Goal: Information Seeking & Learning: Find contact information

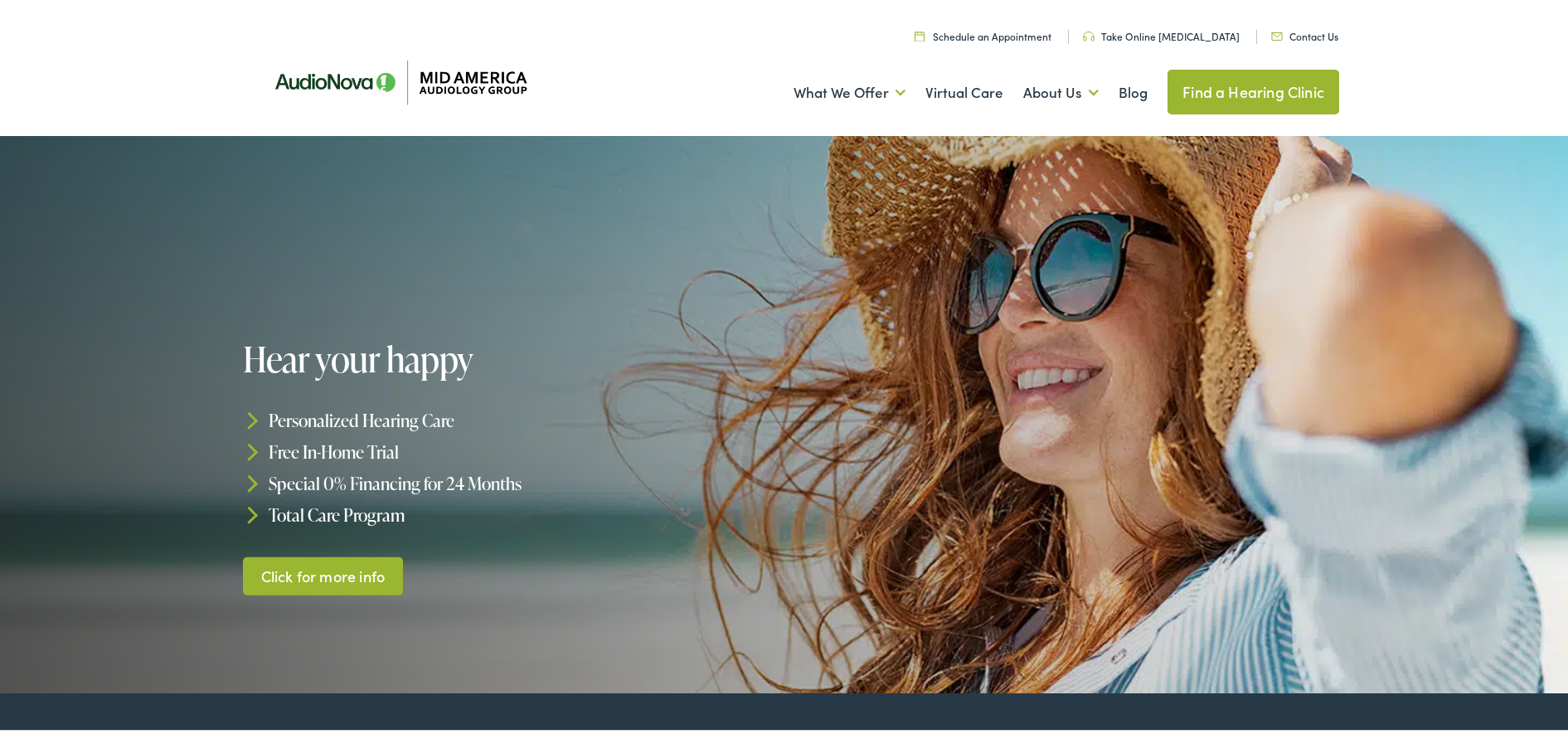
click at [1241, 86] on link "Find a Hearing Clinic" at bounding box center [1253, 88] width 172 height 45
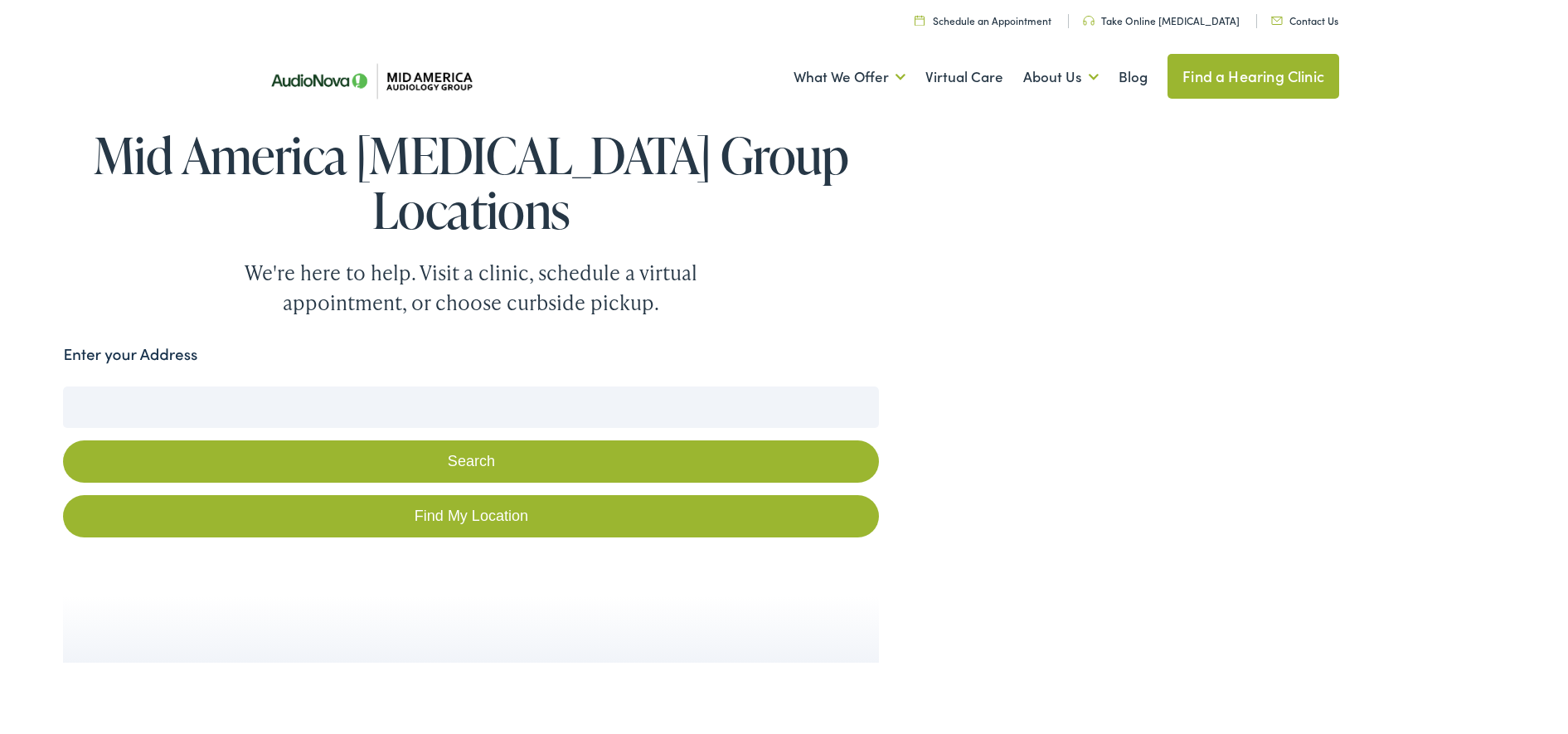
click at [133, 401] on input "Enter your Address" at bounding box center [471, 404] width 816 height 42
type input "8660 GRANT ROAD 63123"
click at [478, 456] on button "Search" at bounding box center [471, 458] width 816 height 43
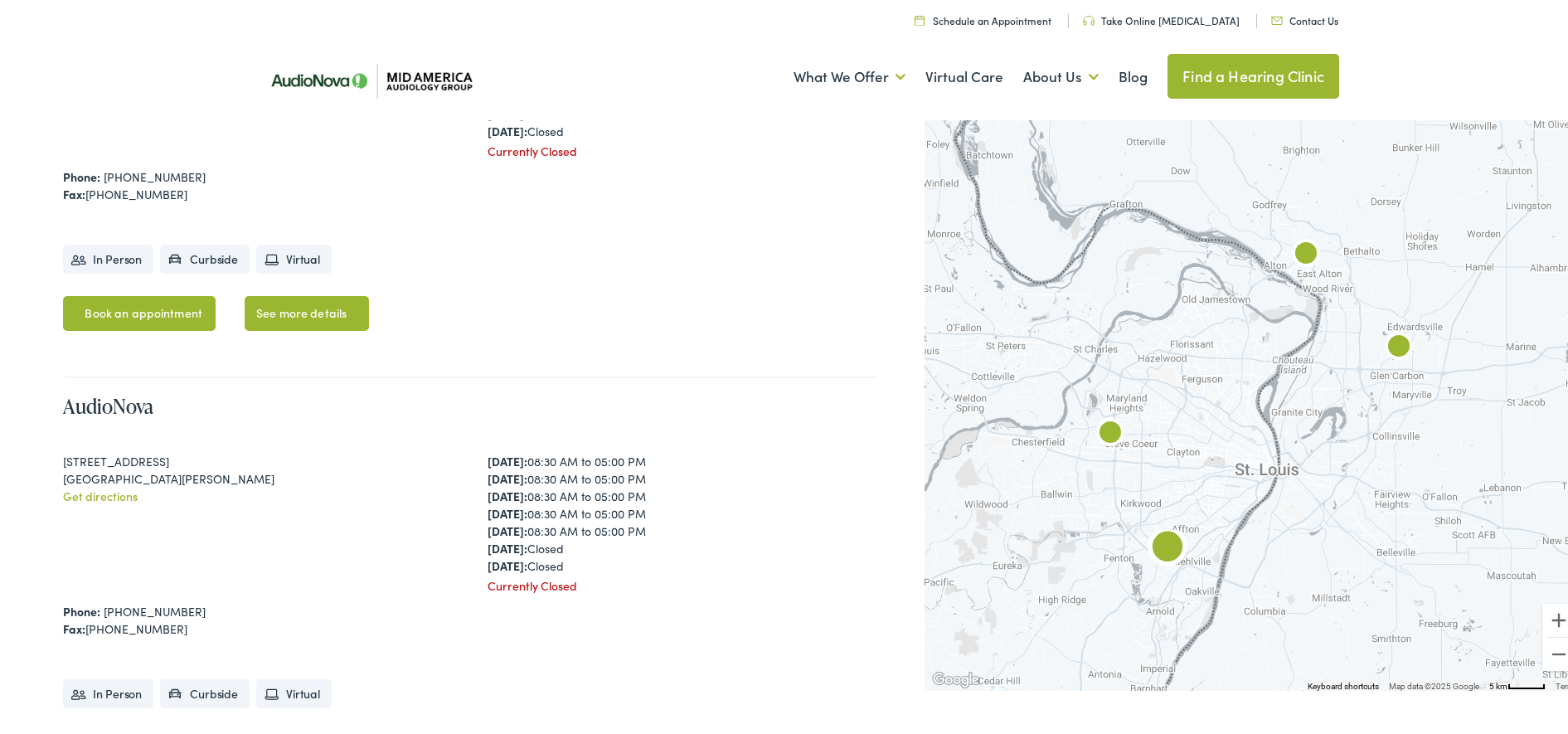
scroll to position [1555, 0]
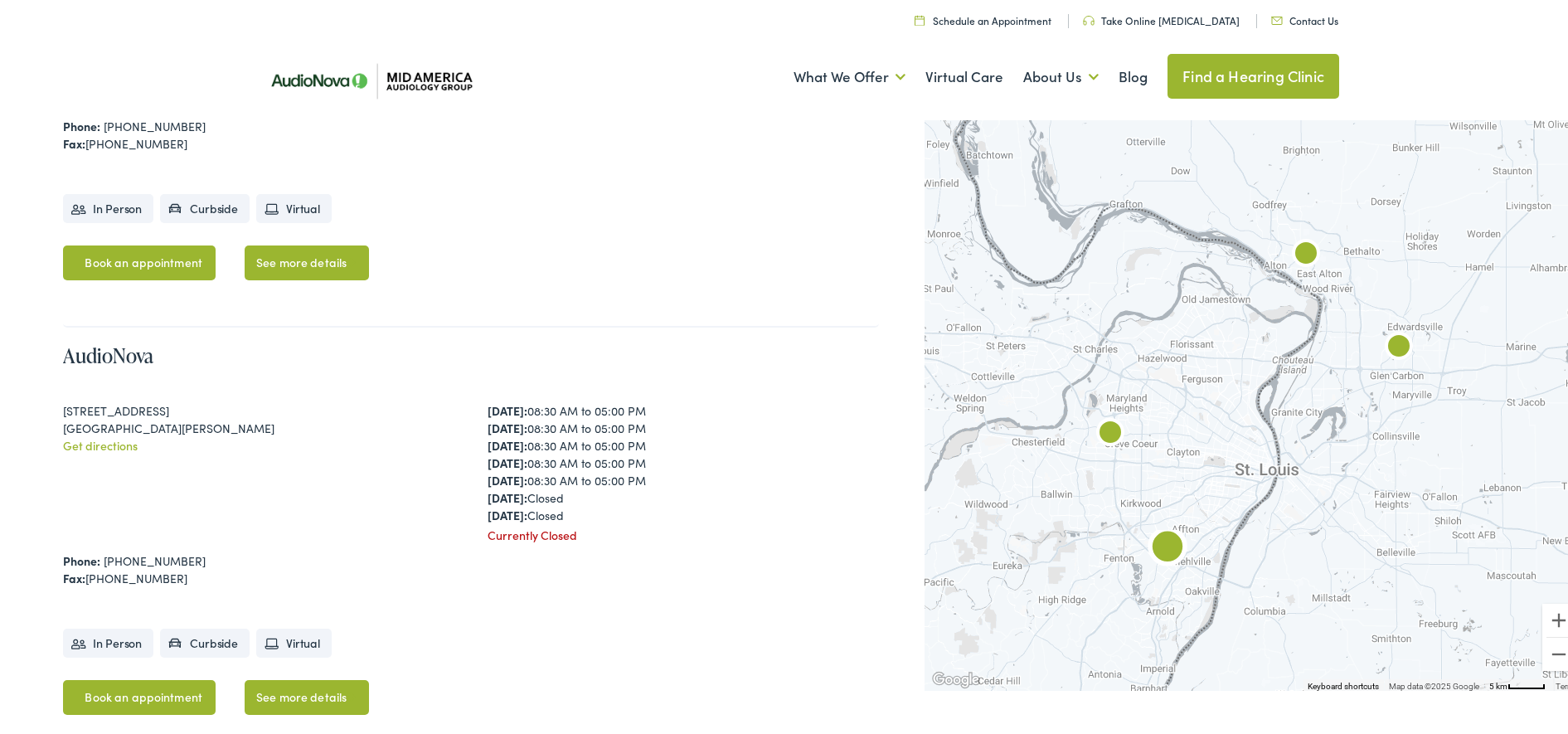
click at [119, 404] on div "[STREET_ADDRESS]" at bounding box center [259, 408] width 392 height 18
click at [94, 350] on link "AudioNova" at bounding box center [108, 352] width 90 height 28
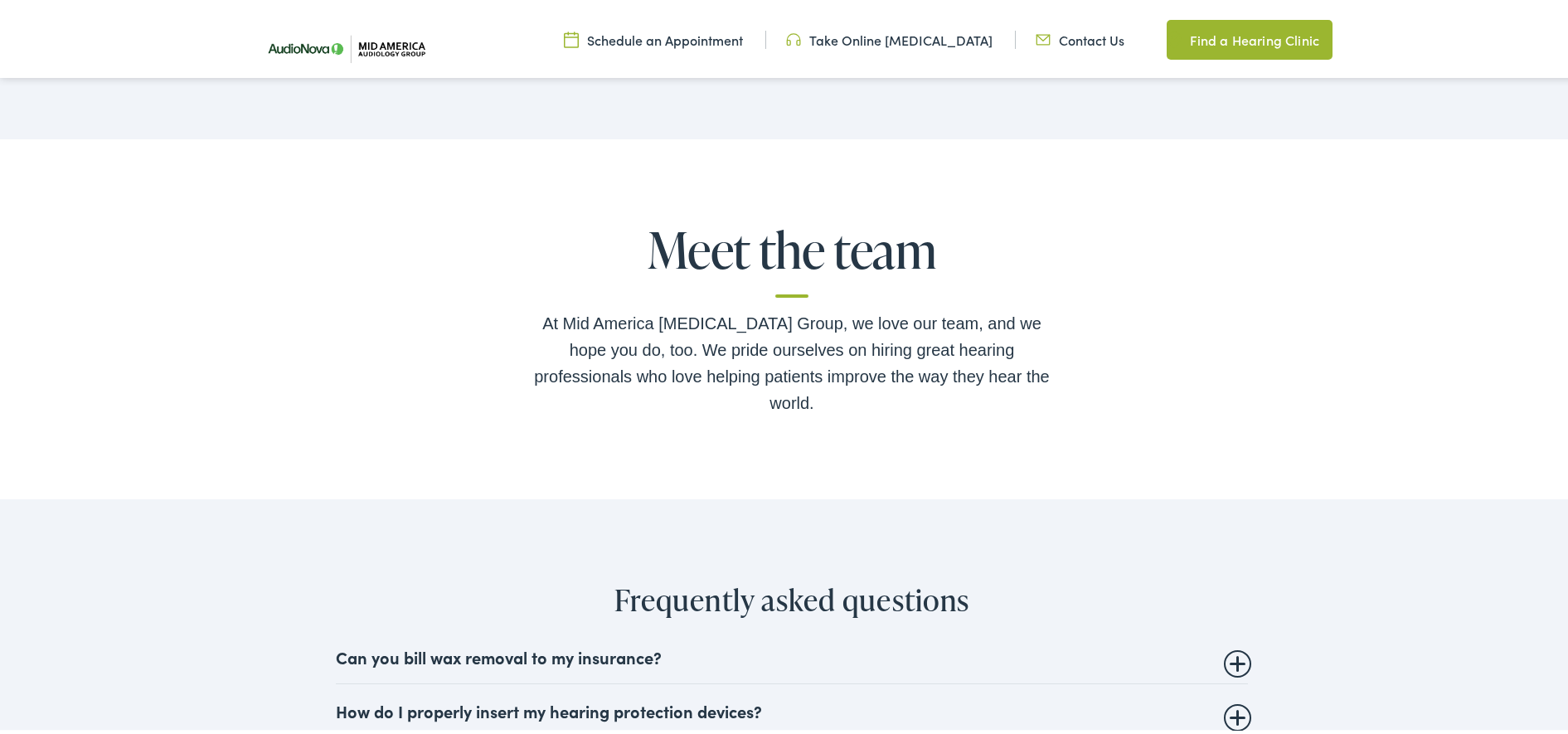
scroll to position [3317, 0]
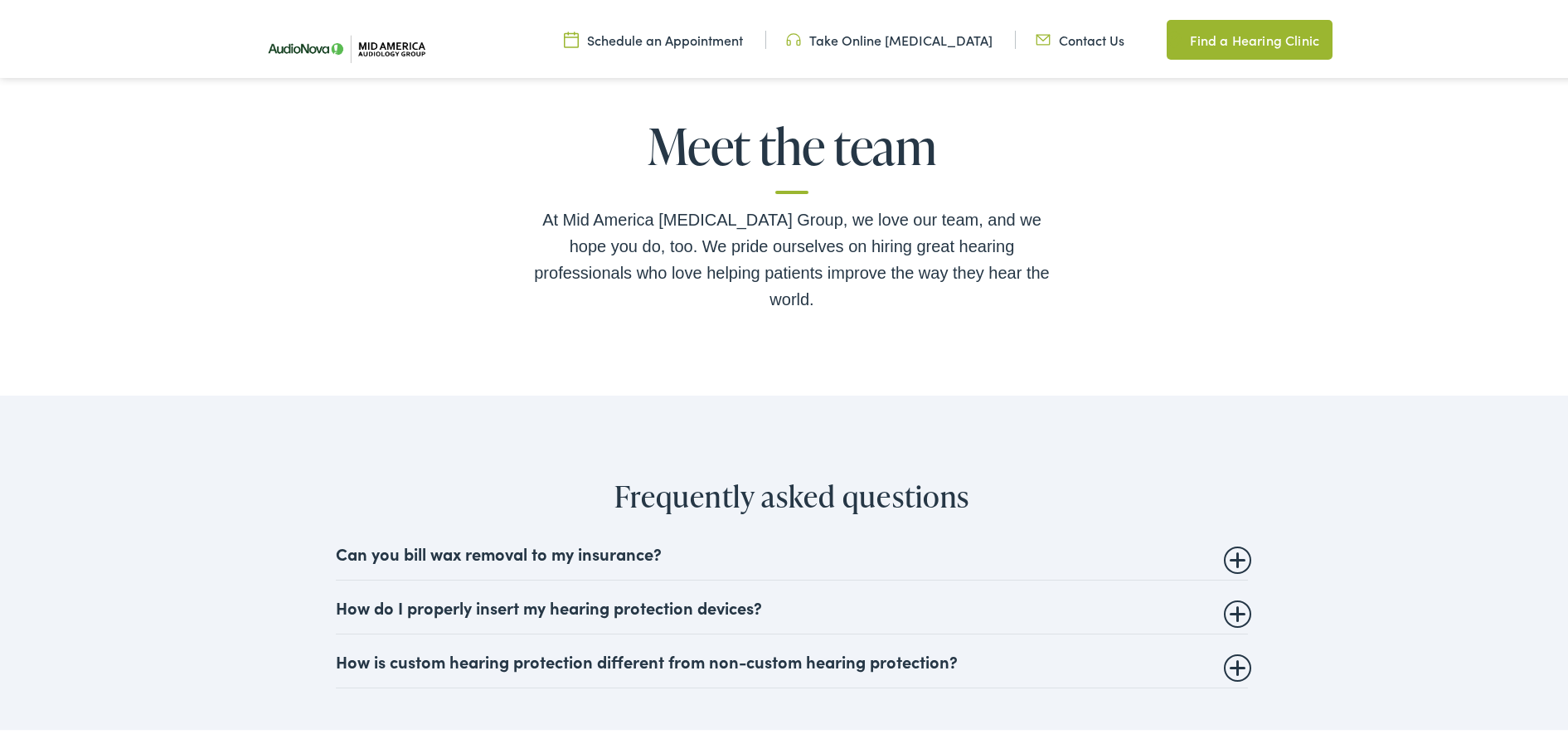
click at [1226, 524] on details "Can you bill wax removal to my insurance? Audiologists and Hearing Care provide…" at bounding box center [792, 550] width 912 height 54
click at [1222, 540] on summary "Can you bill wax removal to my insurance?" at bounding box center [792, 550] width 912 height 20
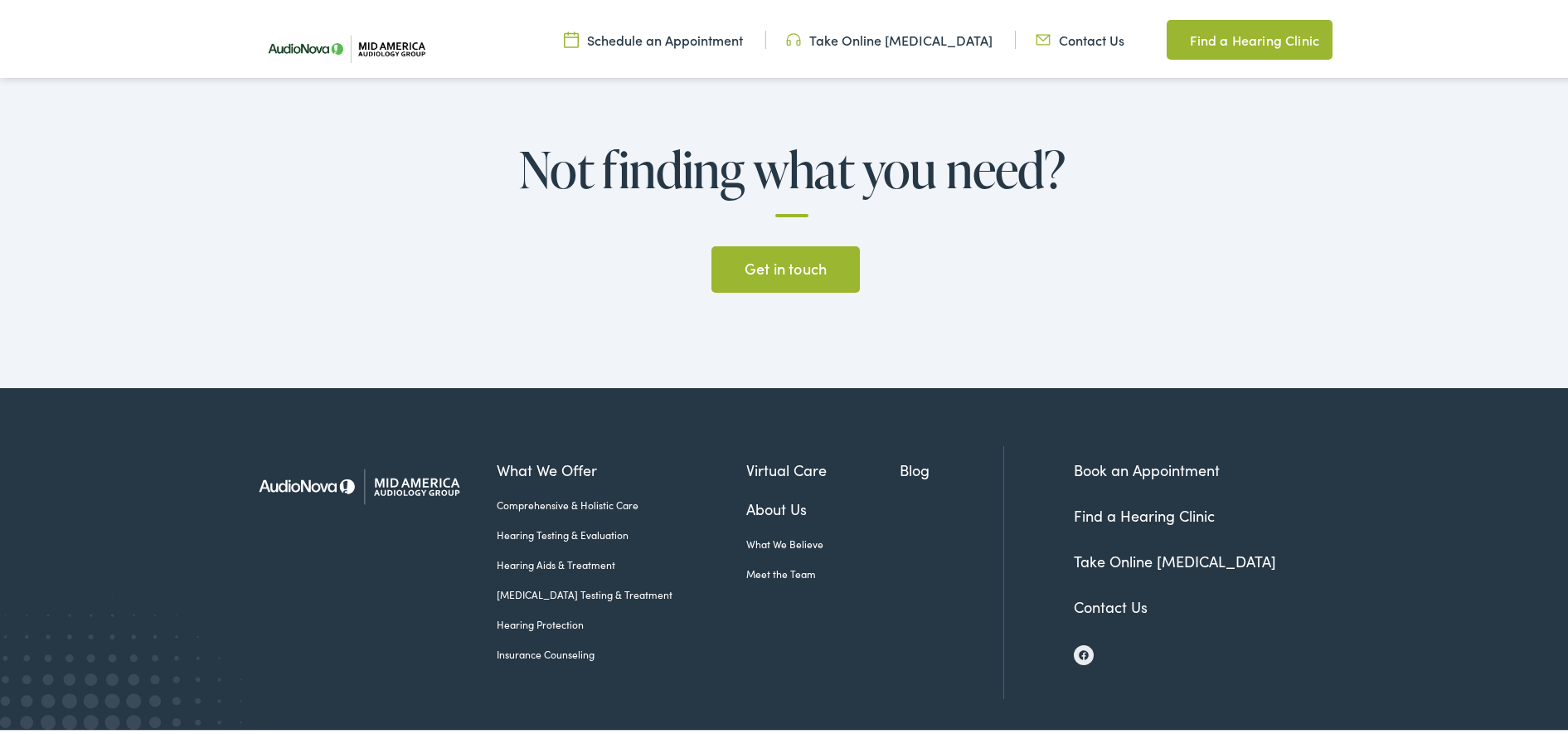
scroll to position [4169, 0]
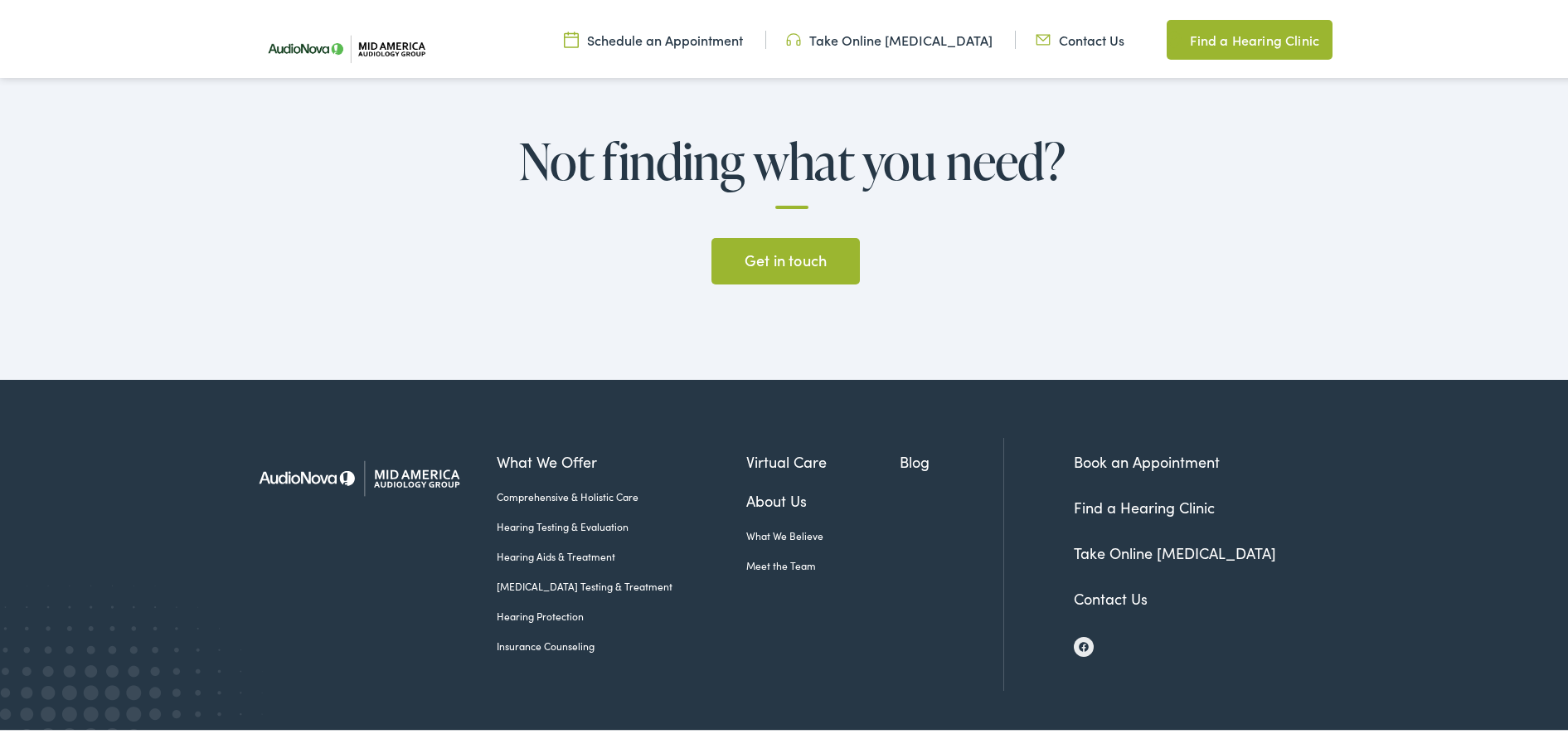
click at [559, 635] on link "Insurance Counseling" at bounding box center [622, 642] width 250 height 15
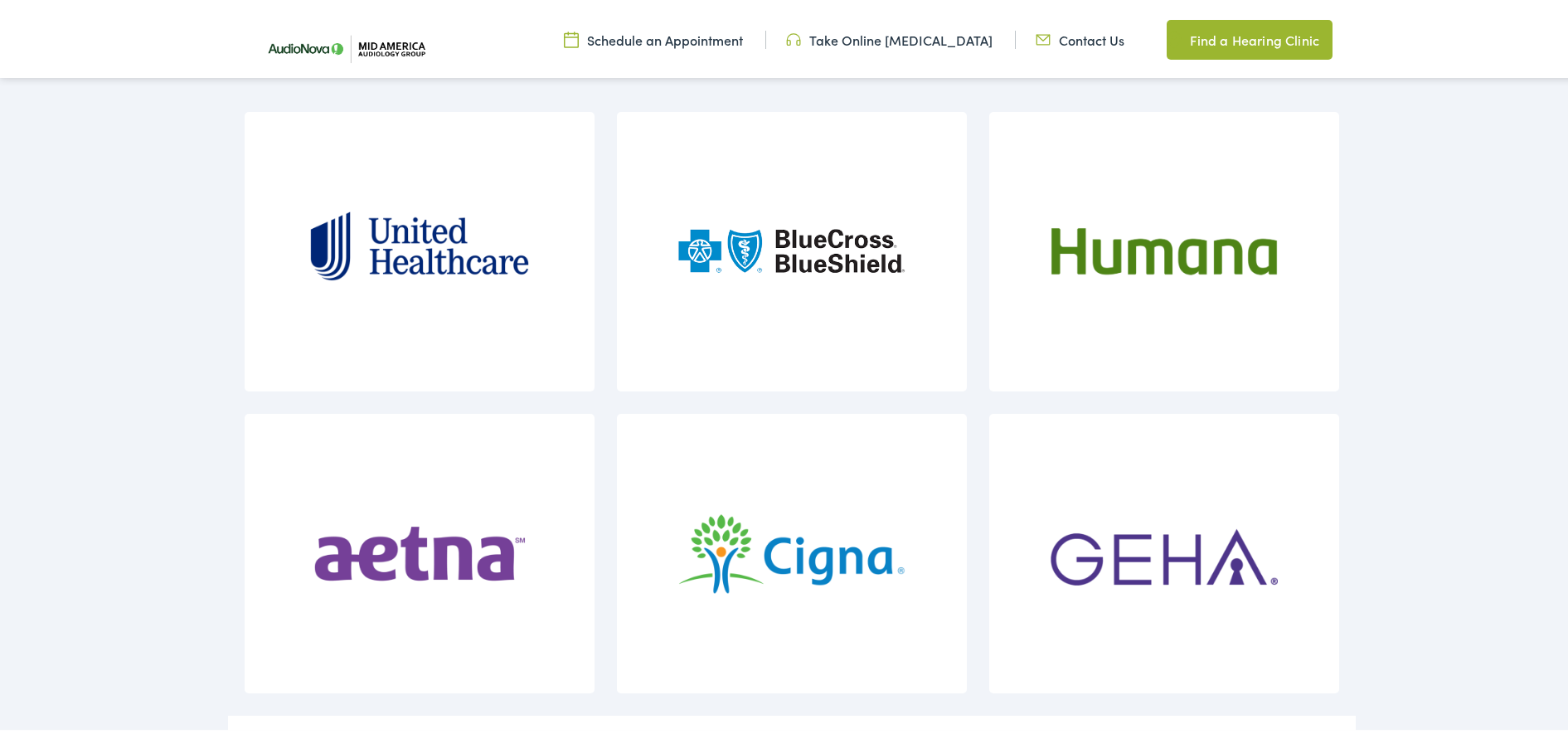
scroll to position [1970, 0]
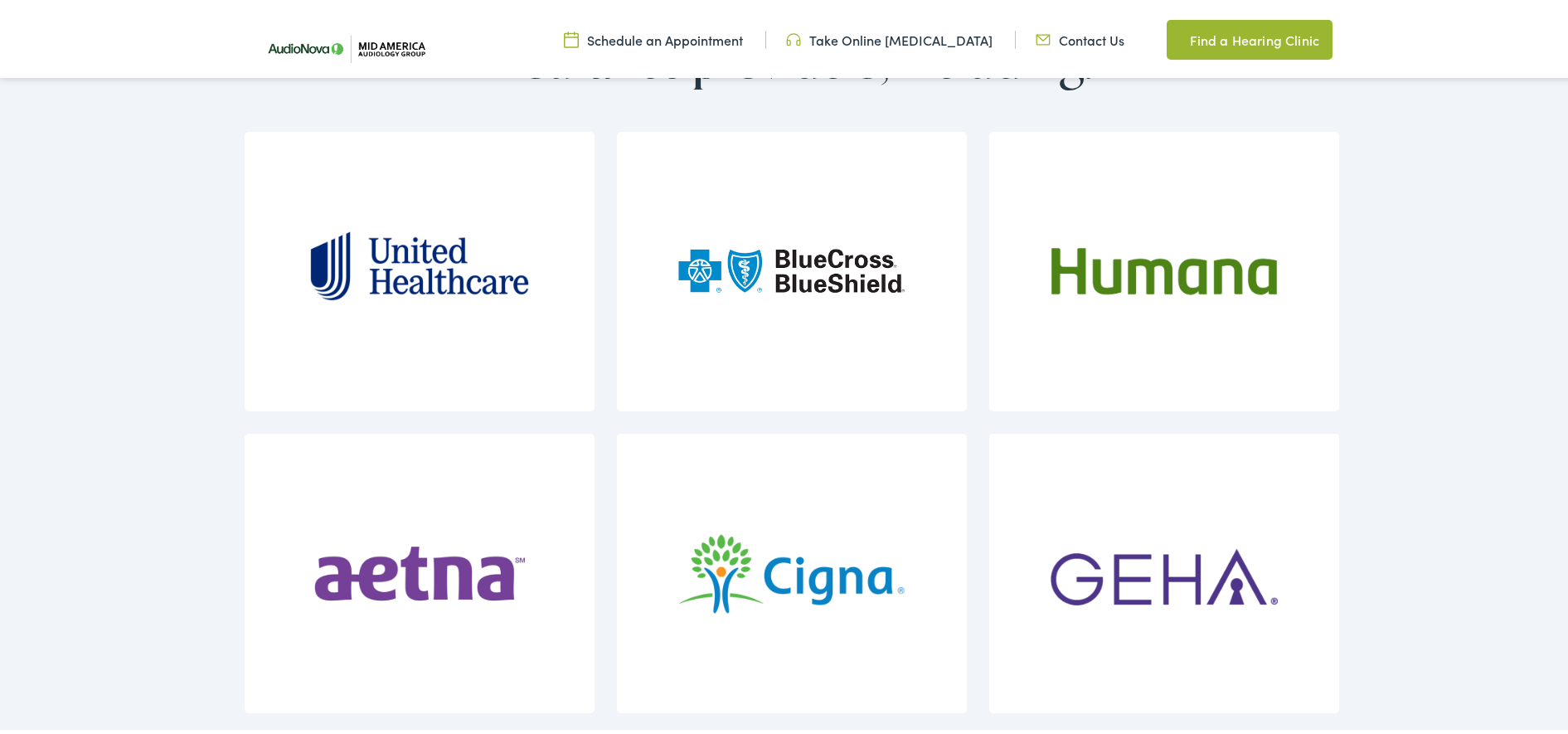
click at [377, 275] on img at bounding box center [420, 269] width 227 height 280
click at [401, 278] on img at bounding box center [420, 269] width 227 height 280
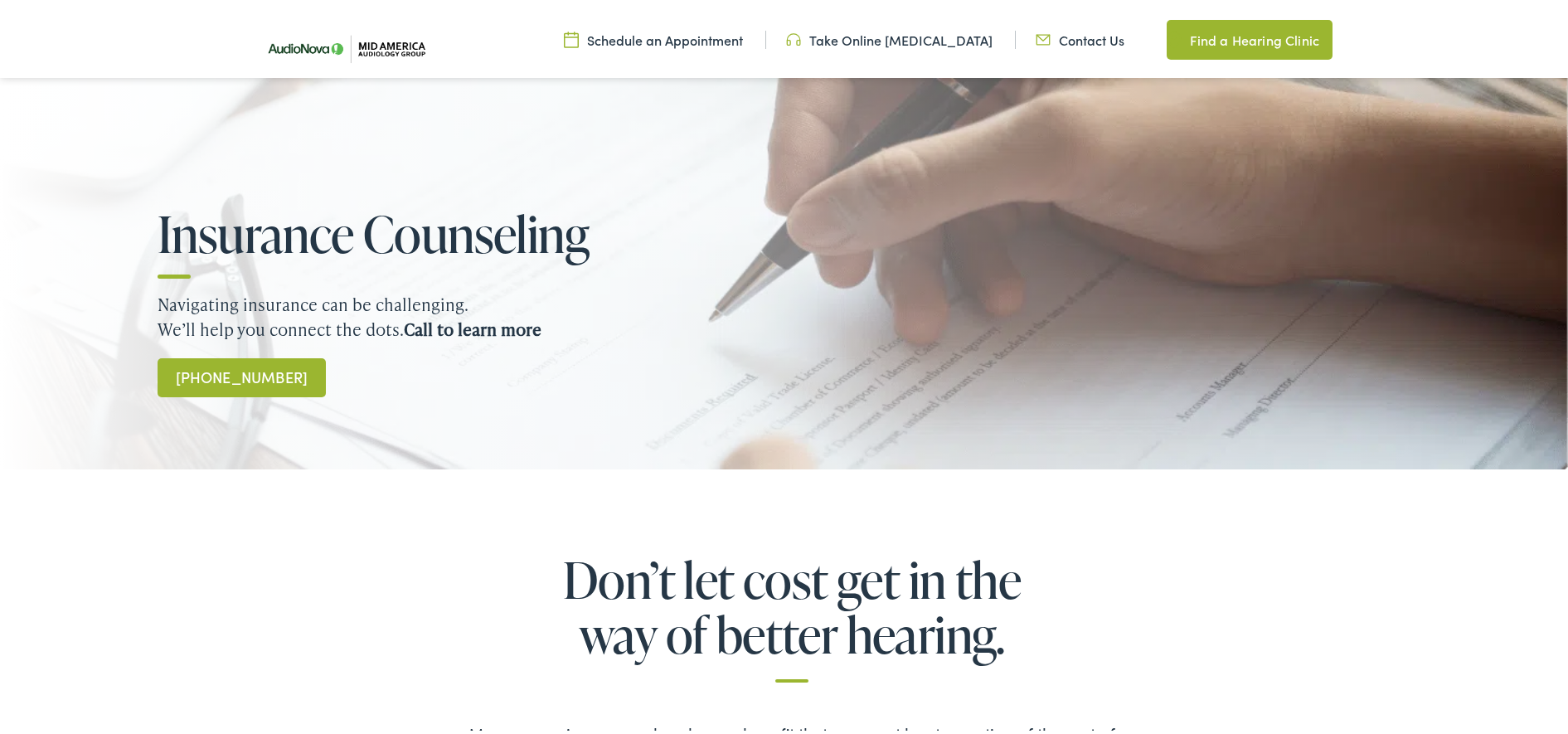
scroll to position [0, 0]
